Goal: Information Seeking & Learning: Learn about a topic

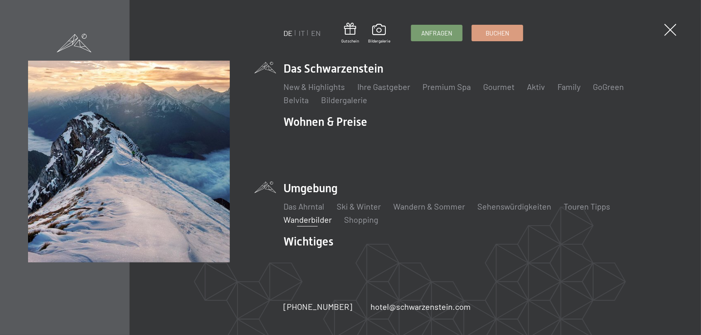
click at [306, 214] on link "Wanderbilder" at bounding box center [307, 219] width 48 height 10
click at [312, 214] on link "Wanderbilder" at bounding box center [307, 219] width 48 height 10
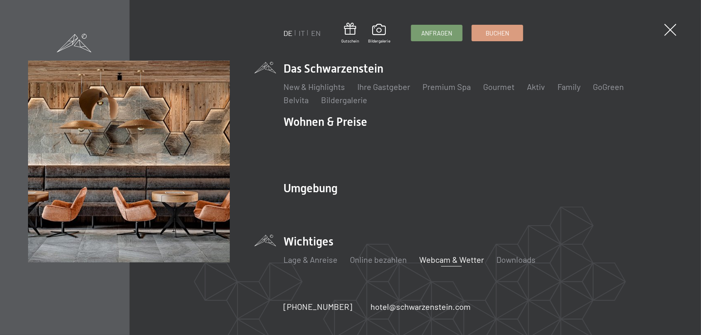
click at [444, 254] on link "Webcam & Wetter" at bounding box center [451, 259] width 65 height 10
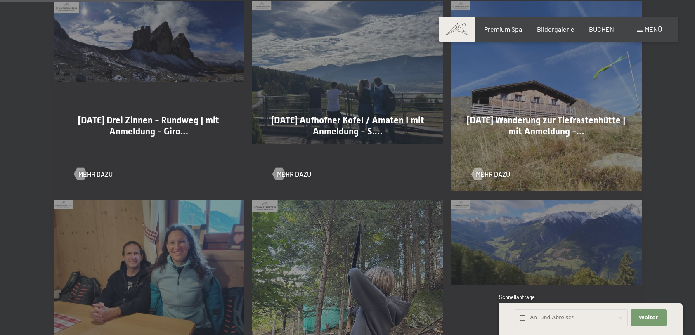
scroll to position [454, 0]
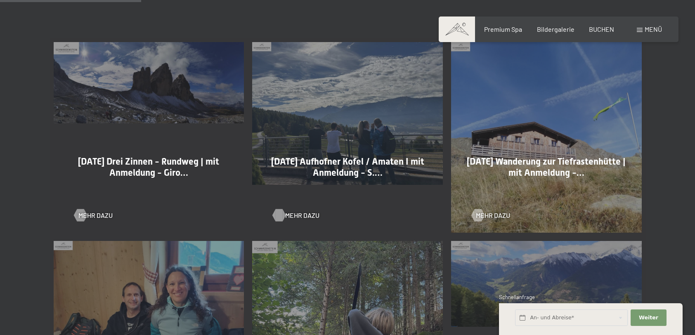
click at [283, 216] on div at bounding box center [279, 215] width 7 height 12
click at [84, 217] on div at bounding box center [80, 215] width 7 height 12
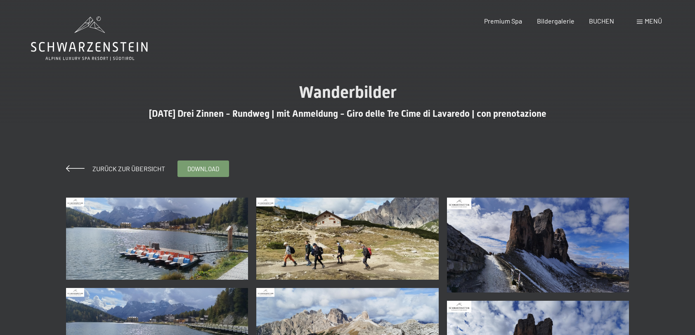
click at [217, 249] on img at bounding box center [157, 239] width 182 height 82
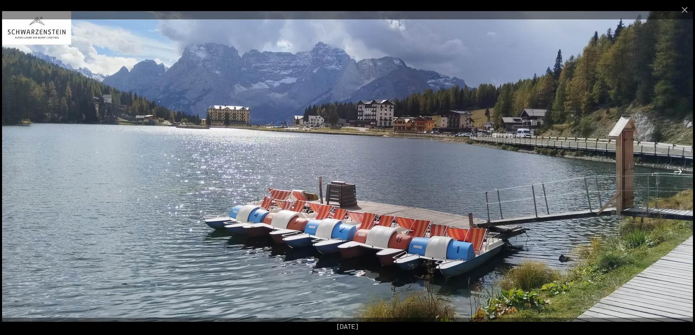
click at [677, 171] on button "Next slide" at bounding box center [677, 171] width 17 height 16
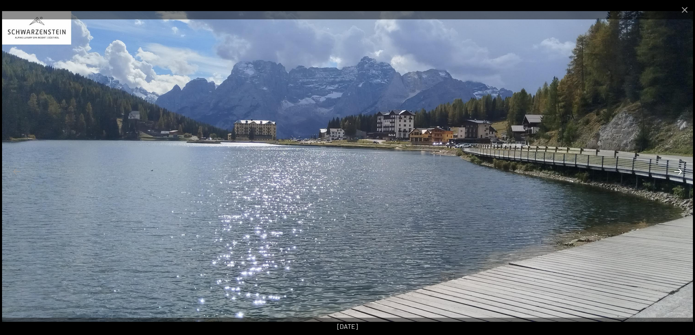
click at [677, 171] on button "Next slide" at bounding box center [677, 171] width 17 height 16
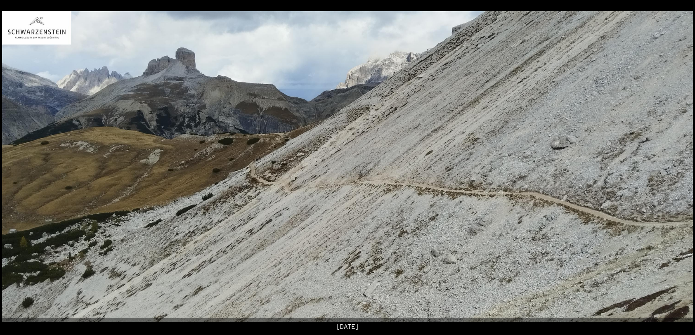
click at [677, 171] on button "Next slide" at bounding box center [681, 171] width 17 height 16
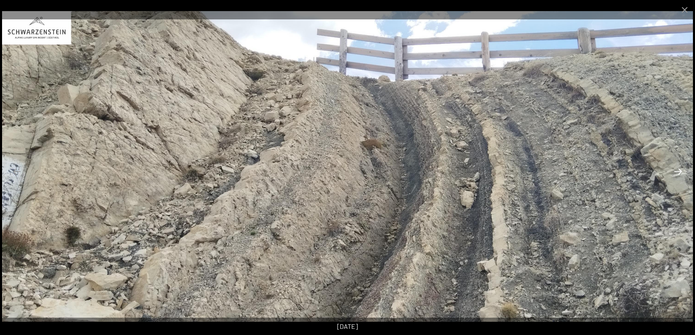
click at [677, 171] on button "Next slide" at bounding box center [677, 171] width 17 height 16
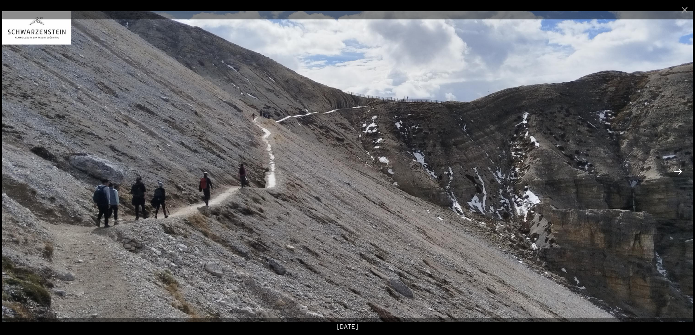
click at [677, 171] on button "Next slide" at bounding box center [677, 171] width 17 height 16
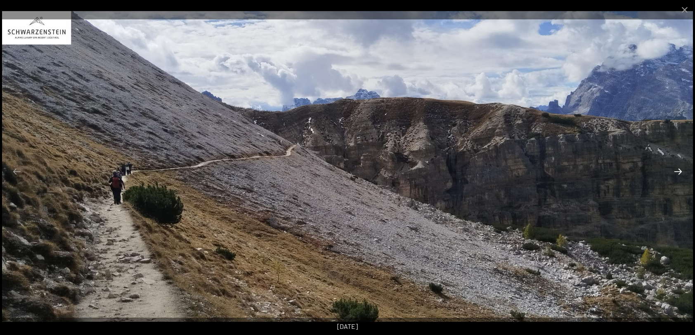
click at [677, 171] on button "Next slide" at bounding box center [677, 171] width 17 height 16
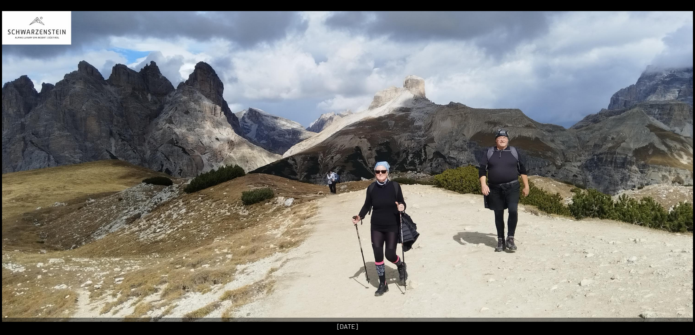
click at [677, 171] on button "Next slide" at bounding box center [681, 171] width 17 height 16
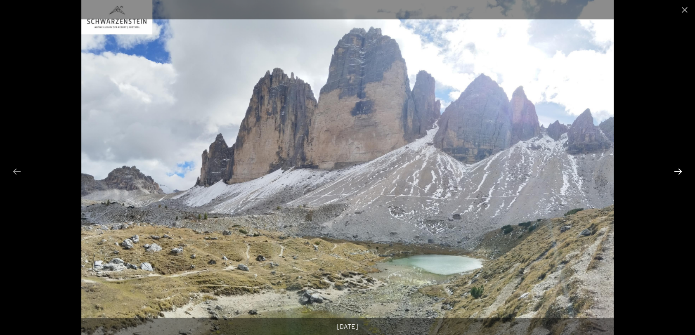
click at [677, 171] on button "Next slide" at bounding box center [677, 171] width 17 height 16
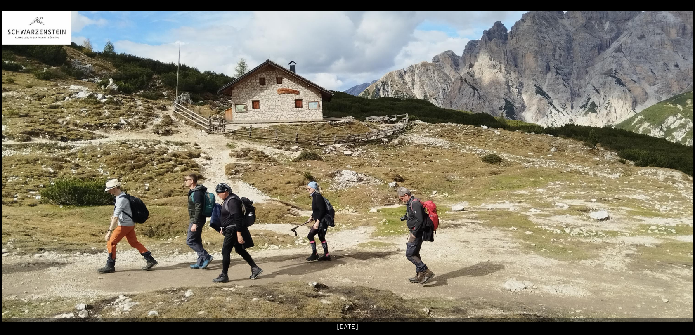
click at [677, 171] on button "Next slide" at bounding box center [681, 171] width 17 height 16
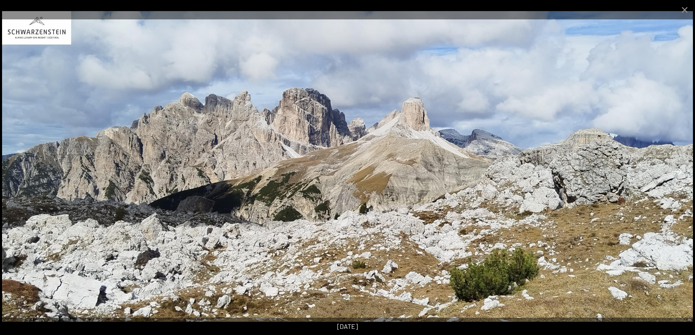
click at [677, 171] on button "Next slide" at bounding box center [677, 171] width 17 height 16
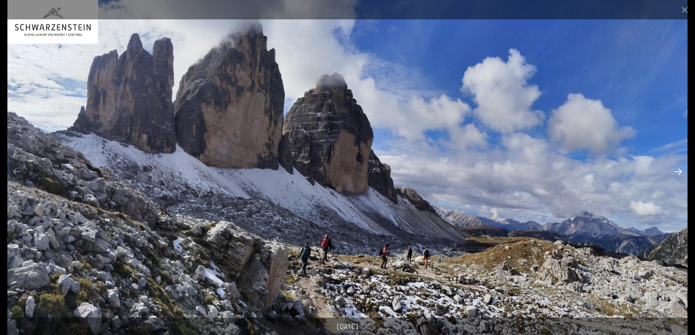
click at [677, 171] on button "Next slide" at bounding box center [677, 171] width 17 height 16
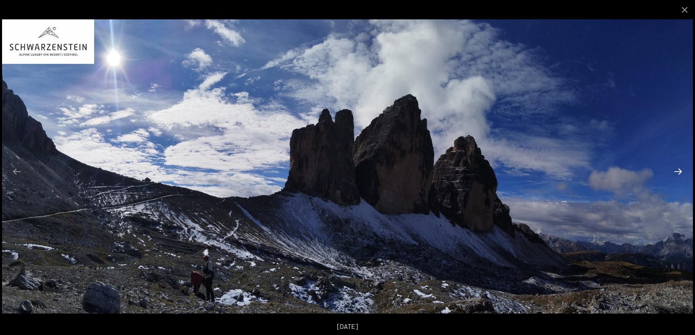
click at [677, 171] on button "Next slide" at bounding box center [677, 171] width 17 height 16
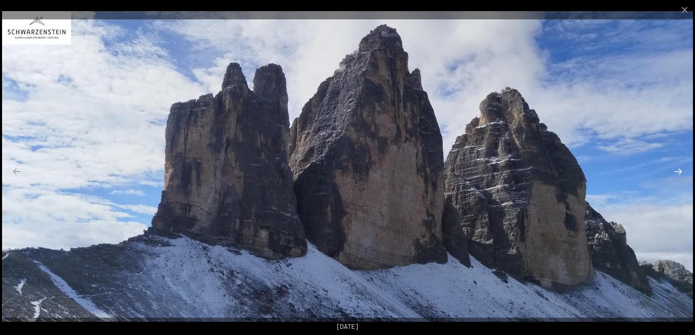
click at [677, 171] on button "Next slide" at bounding box center [677, 171] width 17 height 16
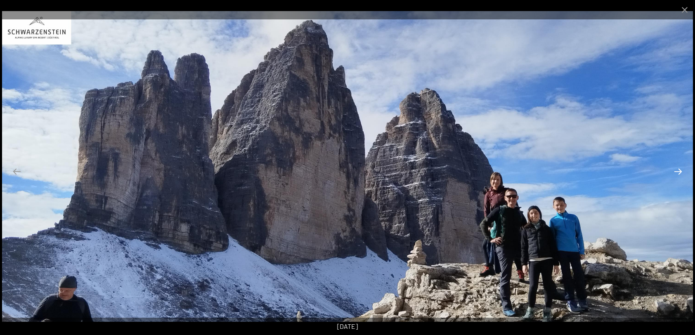
click at [677, 171] on button "Next slide" at bounding box center [677, 171] width 17 height 16
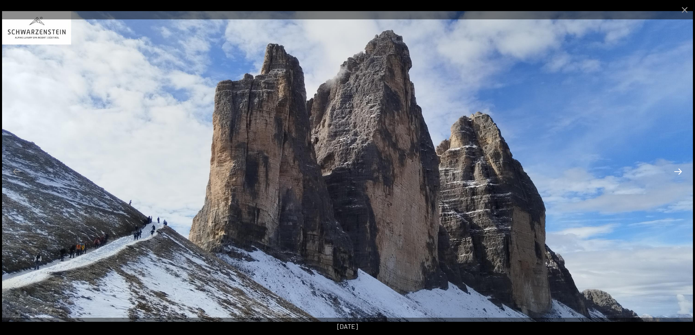
click at [677, 171] on button "Next slide" at bounding box center [677, 171] width 17 height 16
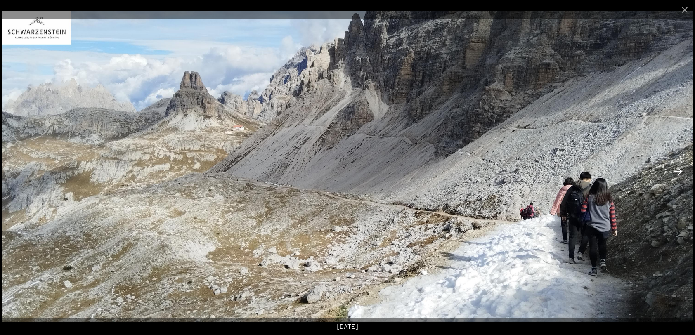
click at [677, 171] on button "Next slide" at bounding box center [677, 171] width 17 height 16
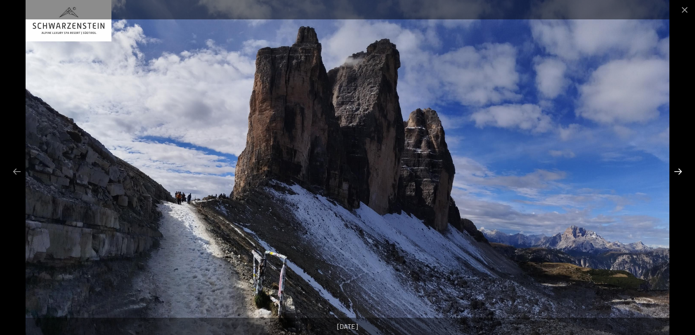
click at [677, 171] on button "Next slide" at bounding box center [677, 171] width 17 height 16
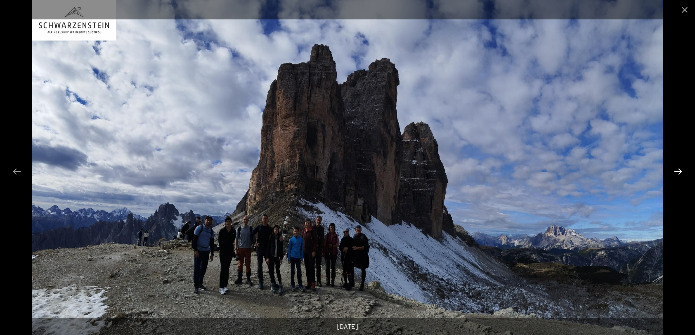
click at [677, 171] on button "Next slide" at bounding box center [677, 171] width 17 height 16
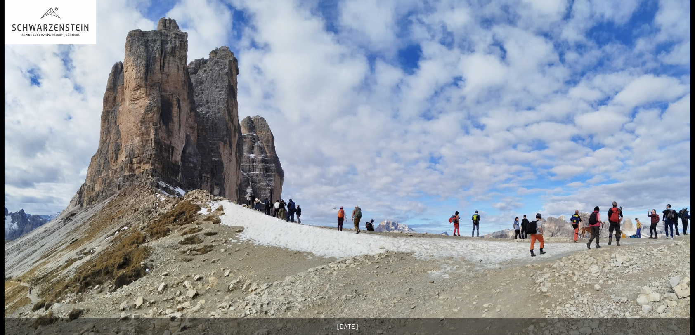
click at [677, 171] on button "Next slide" at bounding box center [681, 171] width 17 height 16
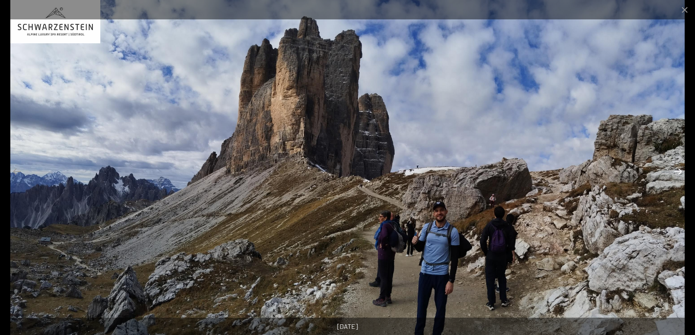
click at [677, 171] on button "Next slide" at bounding box center [677, 171] width 17 height 16
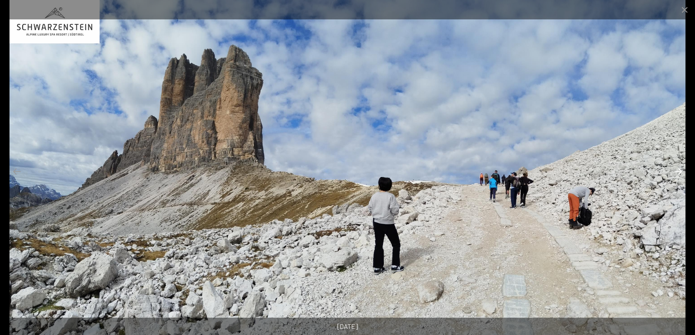
click at [677, 171] on button "Next slide" at bounding box center [677, 171] width 17 height 16
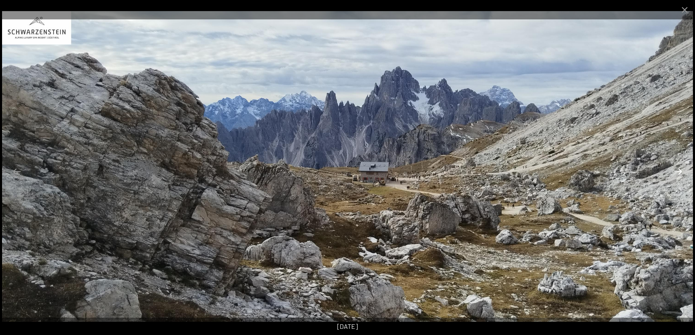
click at [677, 171] on button "Next slide" at bounding box center [677, 171] width 17 height 16
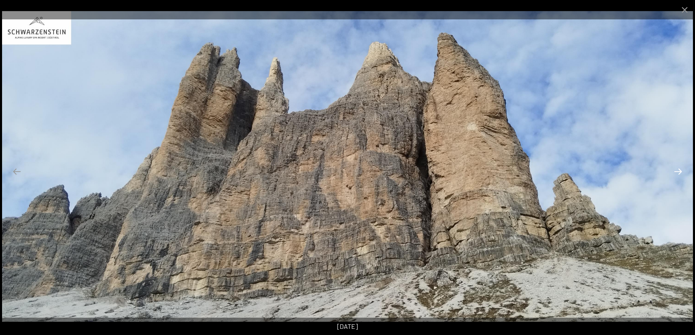
click at [677, 171] on button "Next slide" at bounding box center [677, 171] width 17 height 16
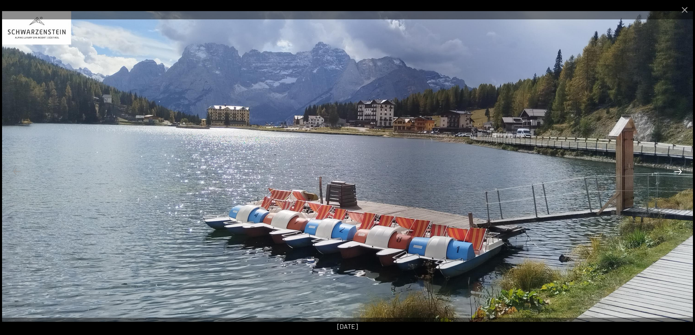
click at [677, 171] on button "Next slide" at bounding box center [677, 171] width 17 height 16
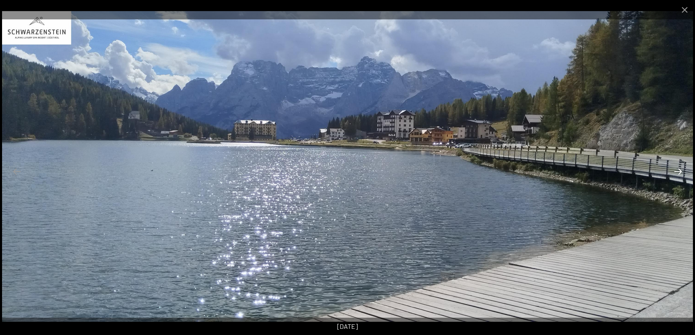
click at [677, 171] on button "Next slide" at bounding box center [677, 171] width 17 height 16
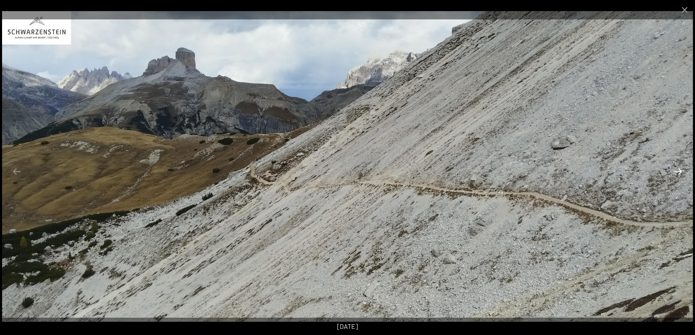
click at [677, 171] on button "Next slide" at bounding box center [677, 171] width 17 height 16
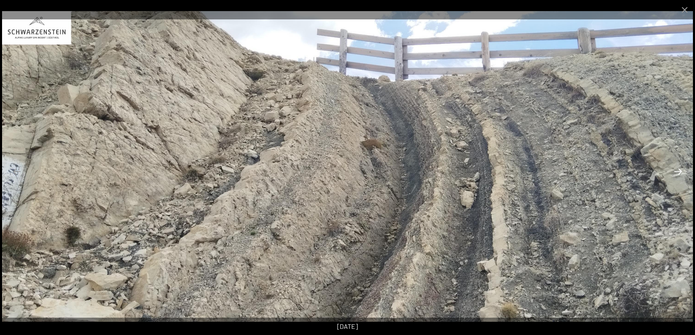
click at [677, 171] on button "Next slide" at bounding box center [677, 171] width 17 height 16
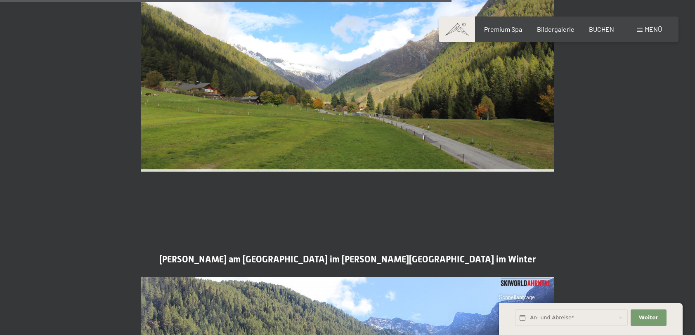
scroll to position [1773, 0]
